Goal: Information Seeking & Learning: Check status

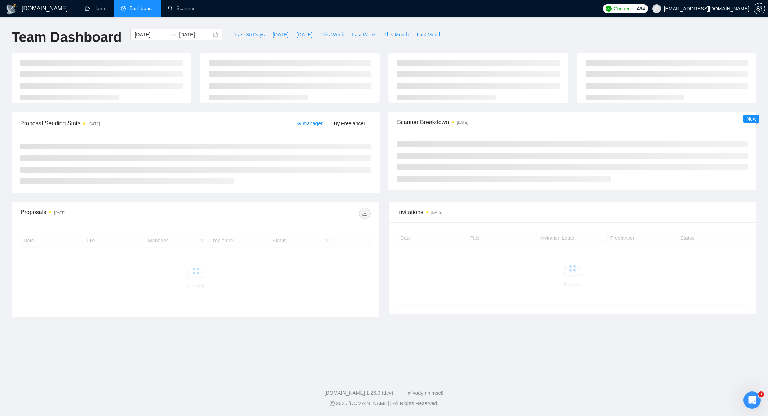
click at [339, 36] on span "This Week" at bounding box center [332, 35] width 24 height 8
type input "[DATE]"
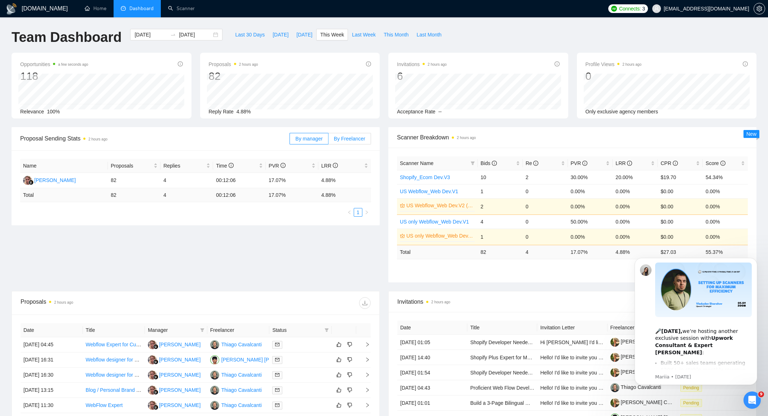
click at [363, 136] on span "By Freelancer" at bounding box center [349, 139] width 31 height 6
click at [329, 140] on input "By Freelancer" at bounding box center [329, 140] width 0 height 0
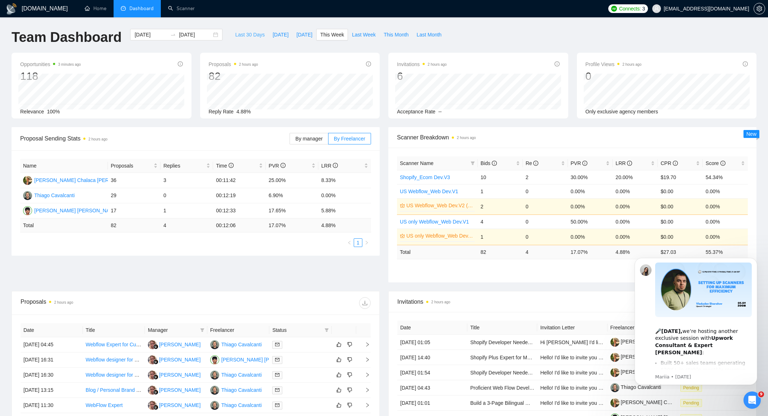
click at [250, 37] on span "Last 30 Days" at bounding box center [250, 35] width 30 height 8
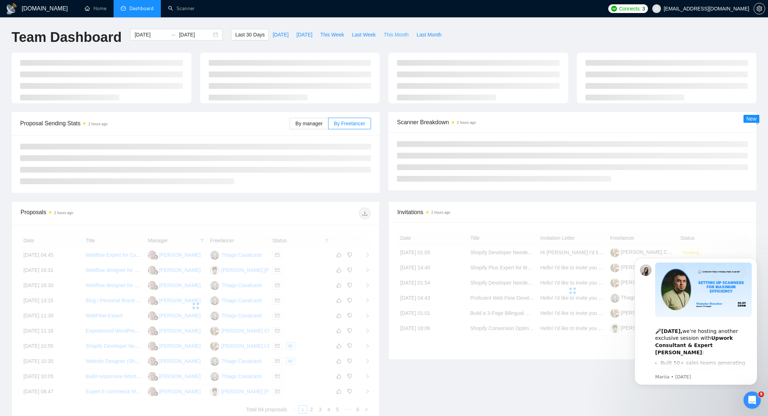
click at [398, 38] on span "This Month" at bounding box center [396, 35] width 25 height 8
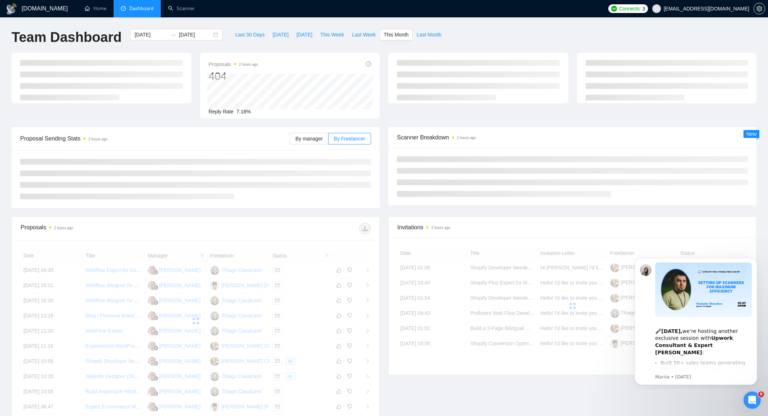
type input "[DATE]"
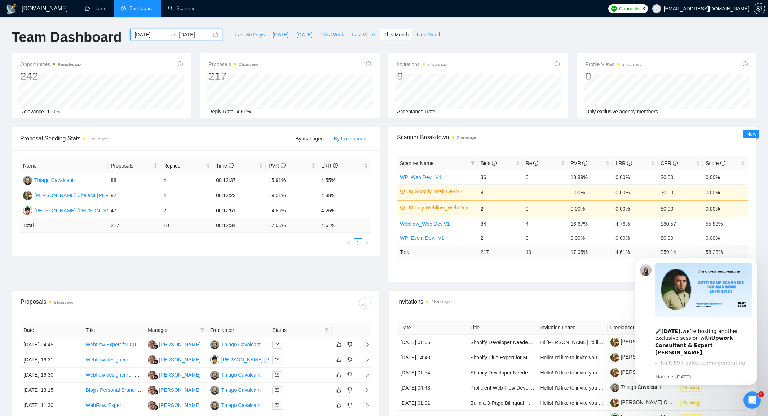
click at [187, 35] on input "[DATE]" at bounding box center [195, 35] width 33 height 8
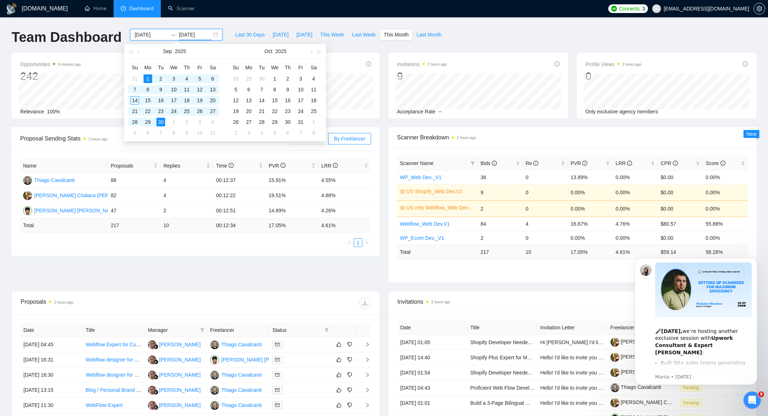
click at [146, 49] on div "[DATE]" at bounding box center [174, 51] width 63 height 14
click at [140, 50] on button "button" at bounding box center [139, 51] width 8 height 14
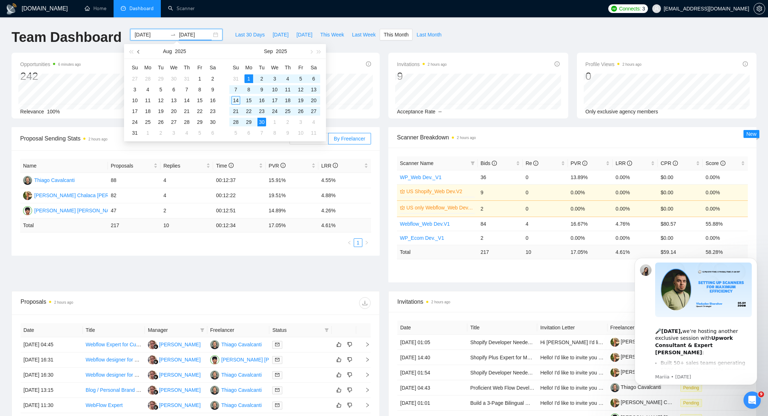
click at [142, 51] on button "button" at bounding box center [139, 51] width 8 height 14
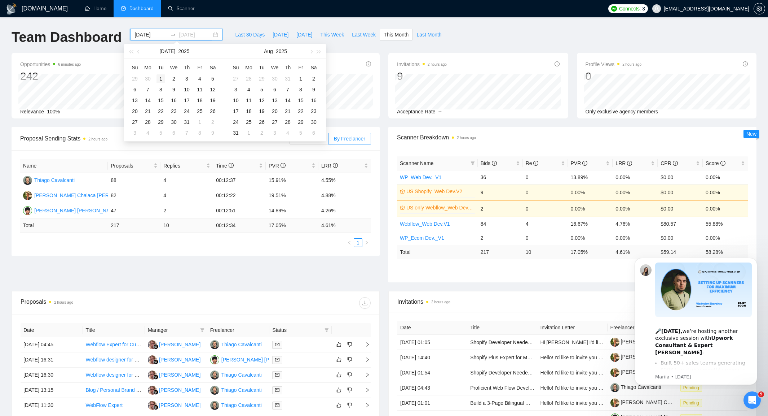
type input "[DATE]"
click at [161, 79] on div "1" at bounding box center [161, 78] width 9 height 9
click at [140, 49] on button "button" at bounding box center [139, 51] width 8 height 14
click at [139, 49] on button "button" at bounding box center [139, 51] width 8 height 14
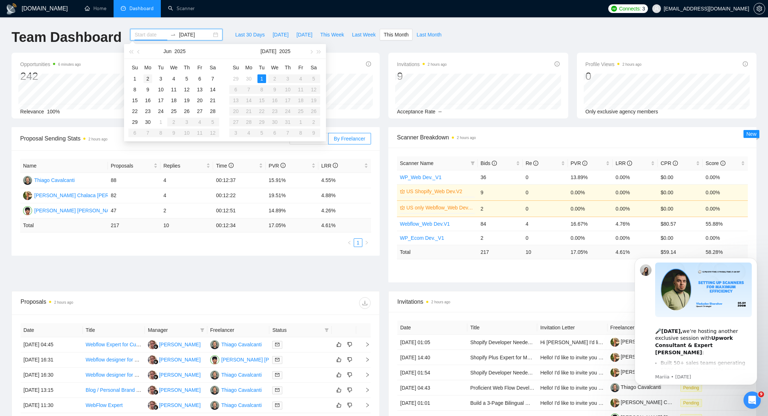
type input "[DATE]"
click at [141, 52] on button "button" at bounding box center [139, 51] width 8 height 14
type input "[DATE]"
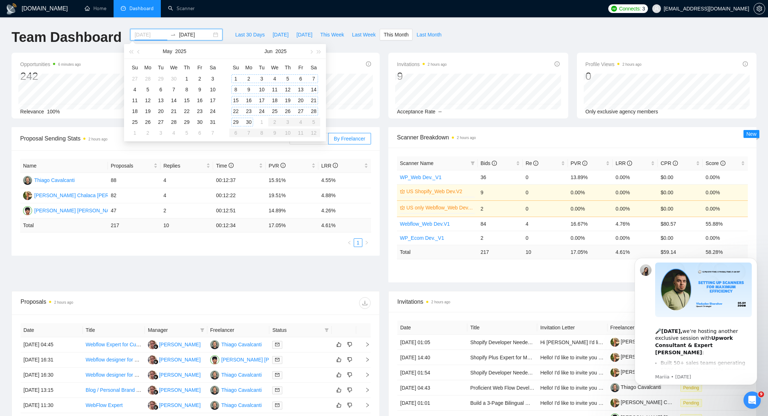
click at [235, 78] on div "1" at bounding box center [236, 78] width 9 height 9
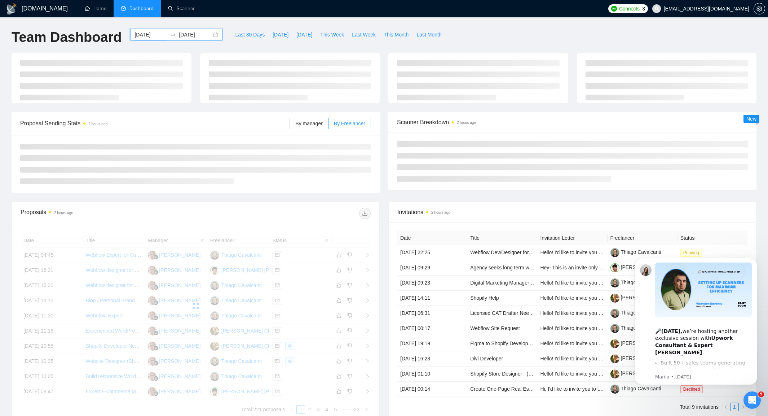
click at [185, 35] on input "[DATE]" at bounding box center [195, 35] width 33 height 8
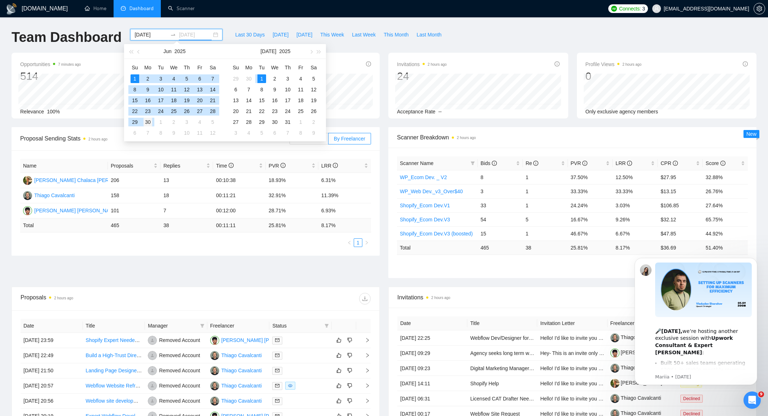
type input "[DATE]"
click at [154, 122] on td "30" at bounding box center [147, 122] width 13 height 11
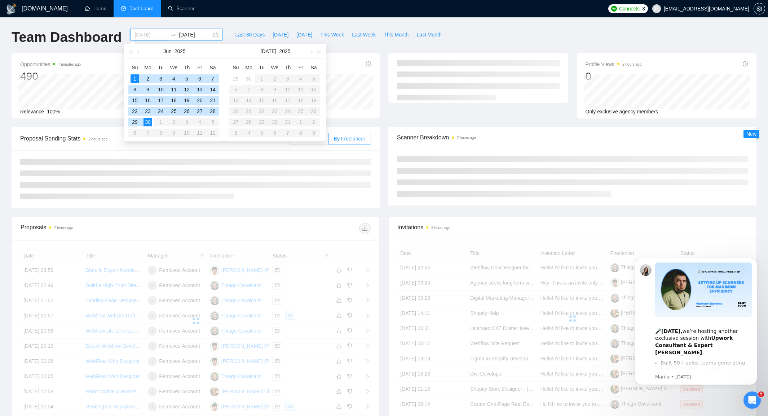
click at [135, 76] on div "1" at bounding box center [135, 78] width 9 height 9
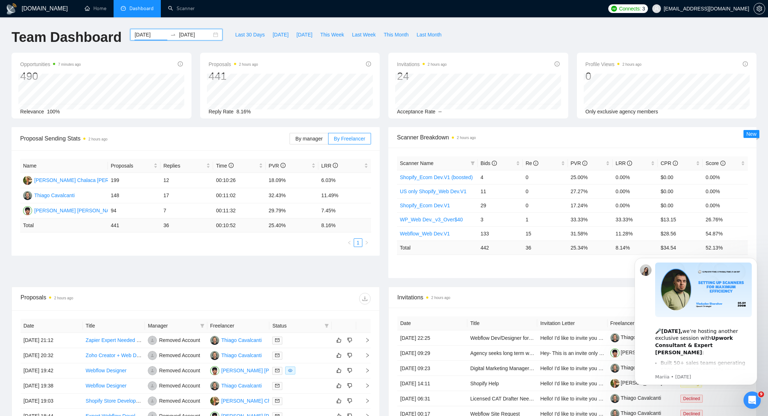
click at [150, 34] on input "[DATE]" at bounding box center [151, 35] width 33 height 8
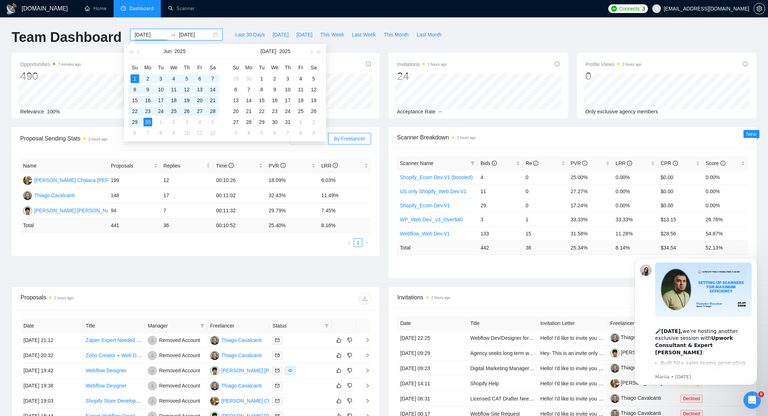
type input "[DATE]"
click at [136, 98] on div "15" at bounding box center [135, 100] width 9 height 9
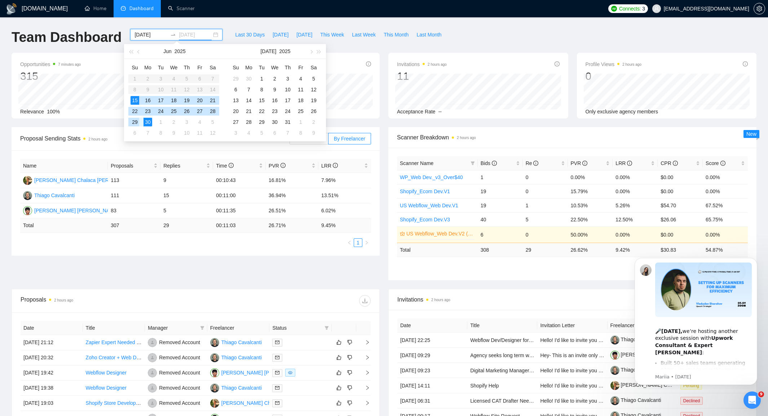
click at [137, 123] on div "29" at bounding box center [135, 122] width 9 height 9
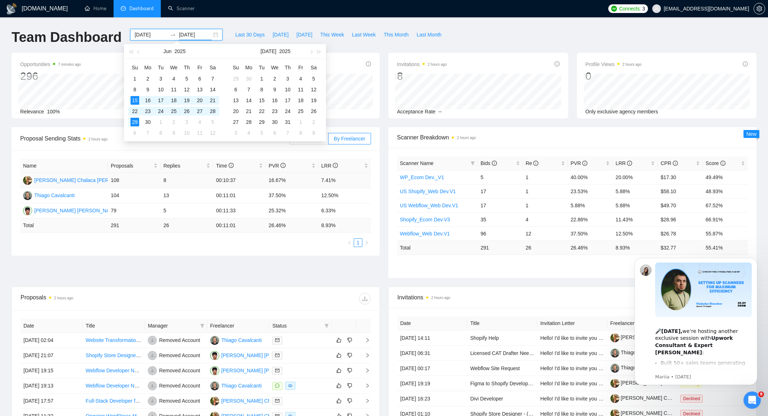
type input "[DATE]"
click at [198, 197] on td "13" at bounding box center [187, 195] width 53 height 15
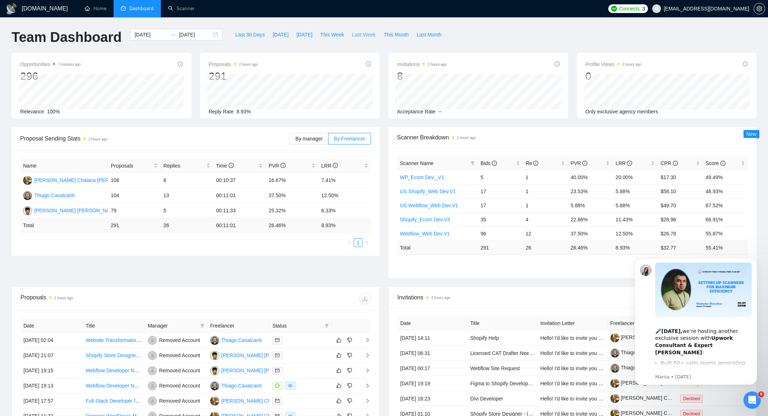
click at [367, 34] on span "Last Week" at bounding box center [364, 35] width 24 height 8
type input "[DATE]"
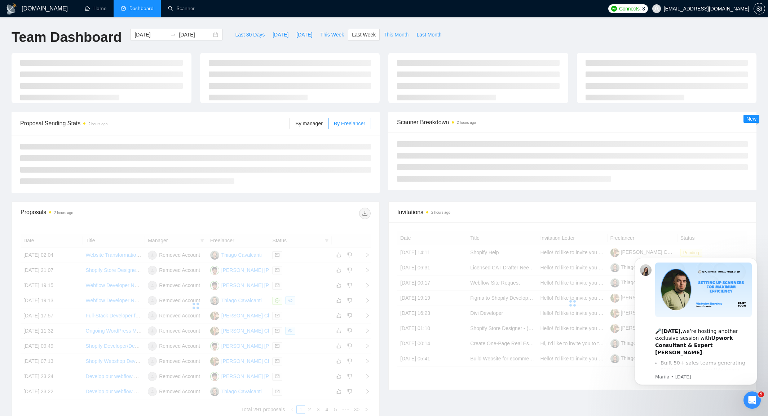
click at [394, 30] on button "This Month" at bounding box center [396, 35] width 33 height 12
type input "[DATE]"
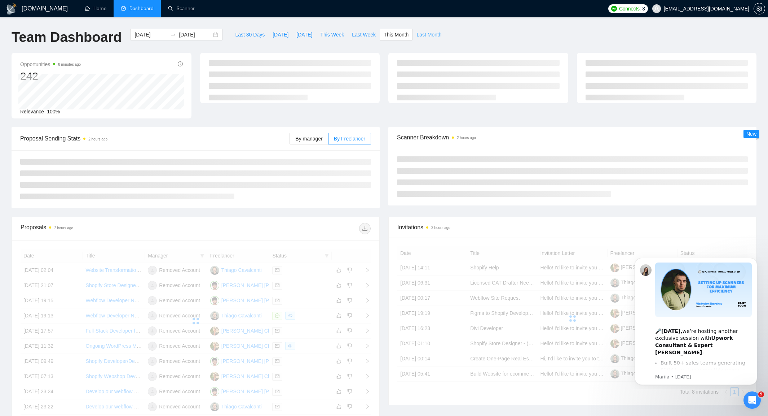
click at [422, 31] on span "Last Month" at bounding box center [429, 35] width 25 height 8
type input "[DATE]"
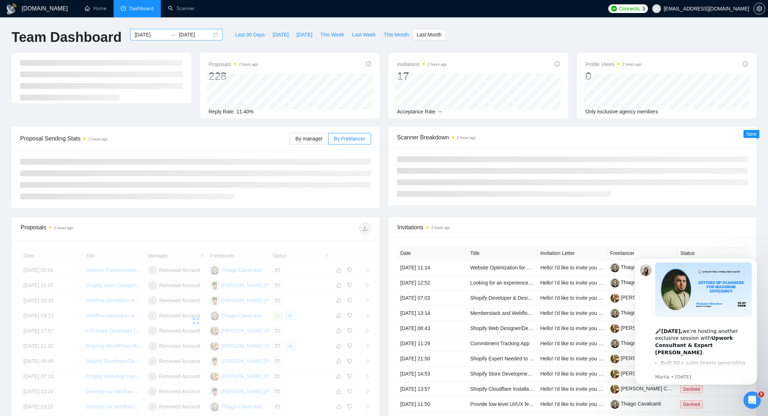
click at [187, 30] on div "[DATE] [DATE]" at bounding box center [176, 35] width 92 height 12
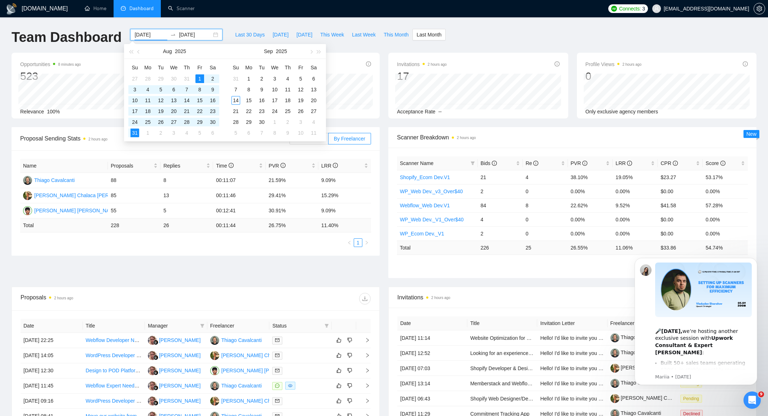
click at [195, 32] on input "[DATE]" at bounding box center [195, 35] width 33 height 8
click at [434, 37] on span "Last Month" at bounding box center [429, 35] width 25 height 8
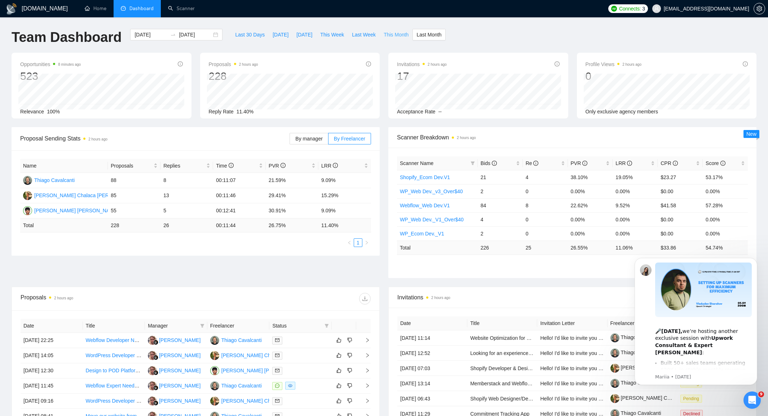
click at [381, 36] on button "This Month" at bounding box center [396, 35] width 33 height 12
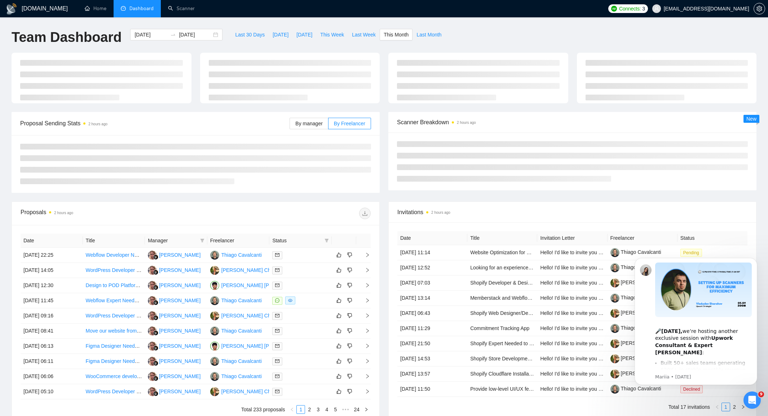
type input "[DATE]"
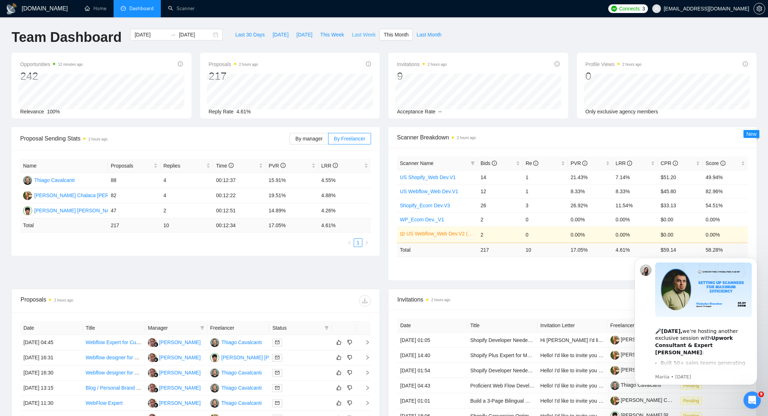
click at [363, 32] on span "Last Week" at bounding box center [364, 35] width 24 height 8
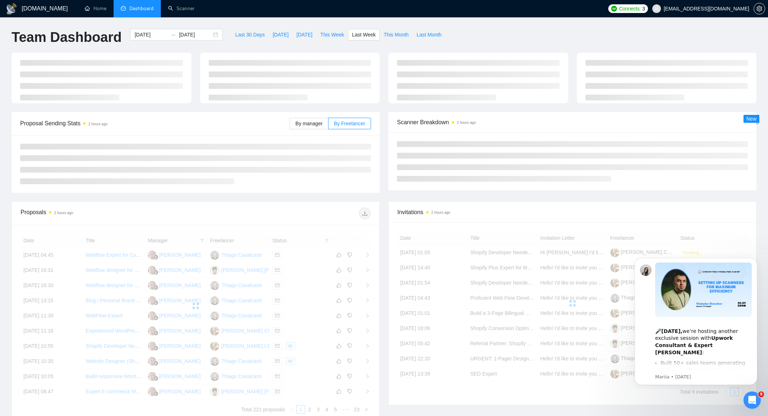
type input "[DATE]"
click at [424, 35] on span "Last Month" at bounding box center [429, 35] width 25 height 8
type input "[DATE]"
click at [251, 38] on span "Last 30 Days" at bounding box center [250, 35] width 30 height 8
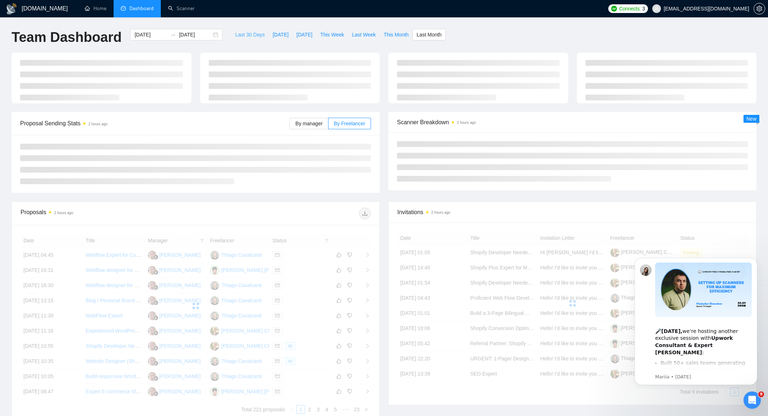
type input "[DATE]"
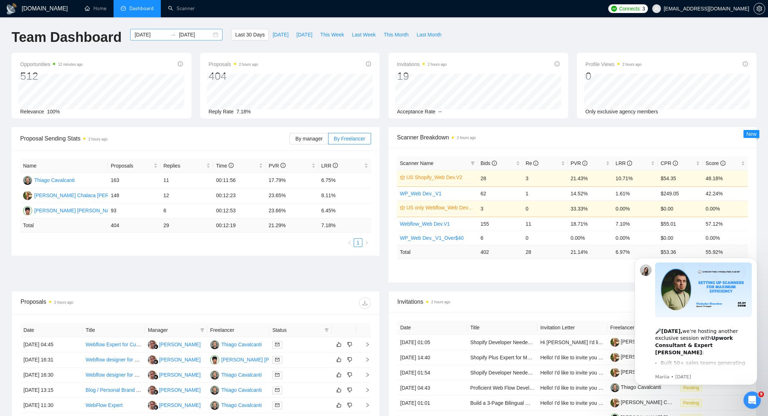
click at [167, 32] on div at bounding box center [173, 35] width 12 height 6
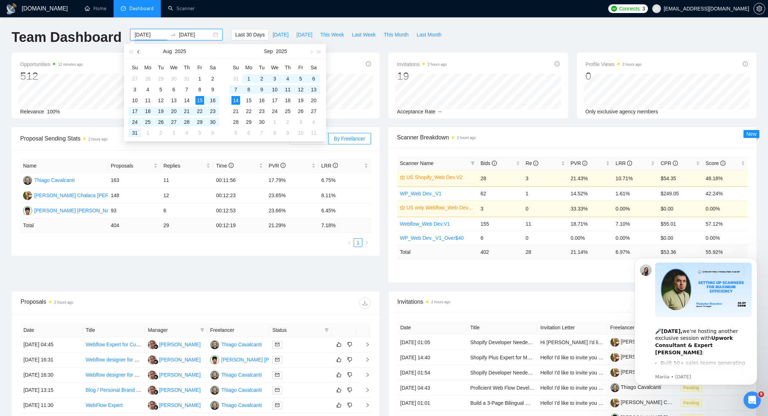
click at [138, 50] on span "button" at bounding box center [139, 52] width 4 height 4
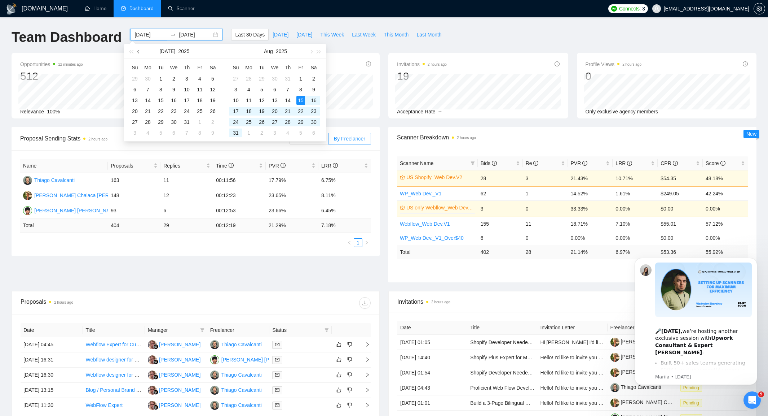
click at [138, 50] on span "button" at bounding box center [139, 52] width 4 height 4
type input "[DATE]"
click at [134, 80] on div "1" at bounding box center [135, 78] width 9 height 9
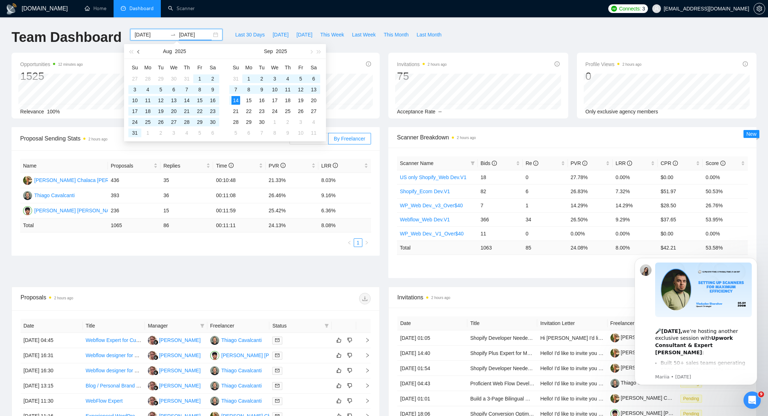
click at [140, 54] on button "button" at bounding box center [139, 51] width 8 height 14
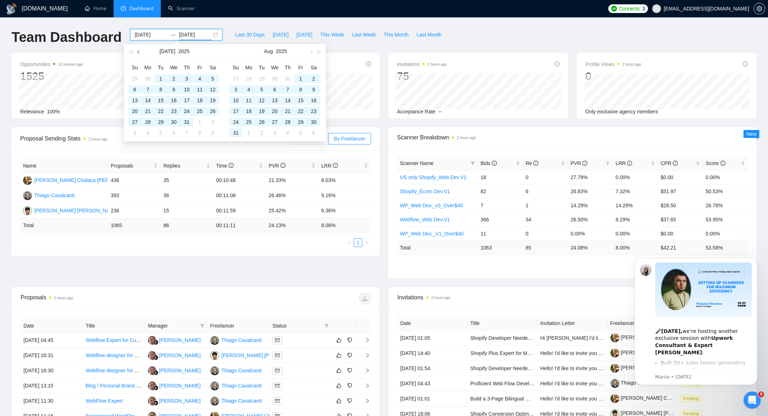
click at [139, 53] on span "button" at bounding box center [139, 52] width 4 height 4
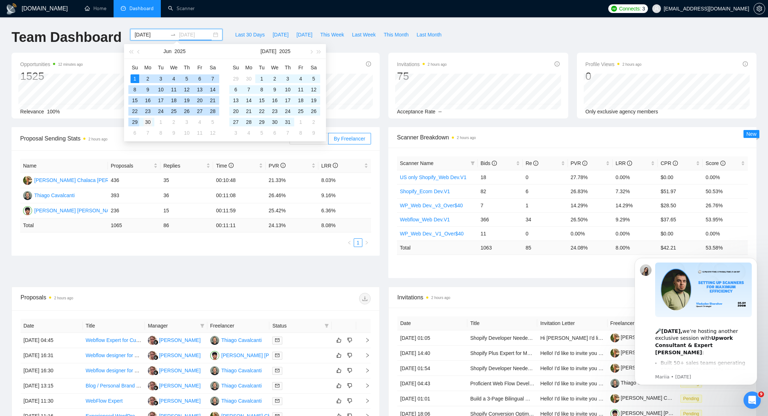
type input "[DATE]"
click at [149, 122] on div "30" at bounding box center [148, 122] width 9 height 9
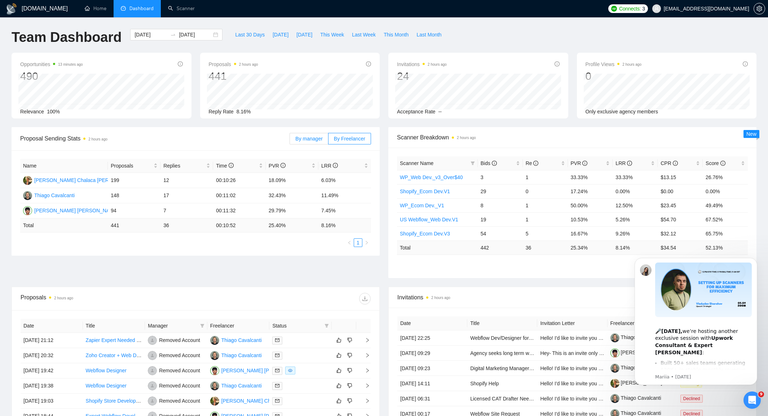
click at [304, 136] on span "By manager" at bounding box center [308, 139] width 27 height 6
click at [290, 140] on input "By manager" at bounding box center [290, 140] width 0 height 0
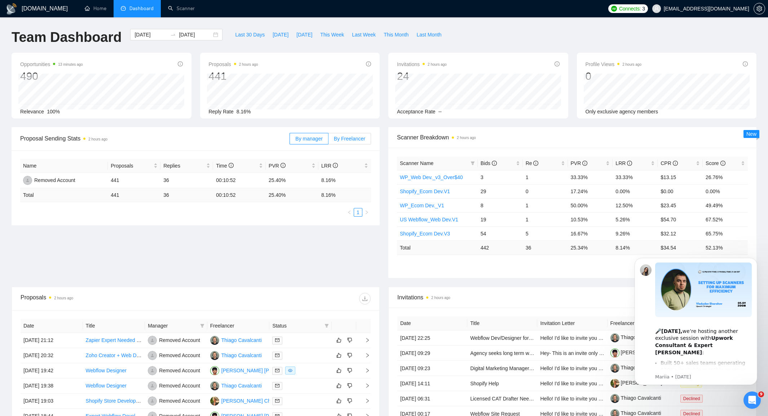
click at [352, 138] on span "By Freelancer" at bounding box center [349, 139] width 31 height 6
click at [329, 140] on input "By Freelancer" at bounding box center [329, 140] width 0 height 0
